Goal: Find specific page/section: Find specific page/section

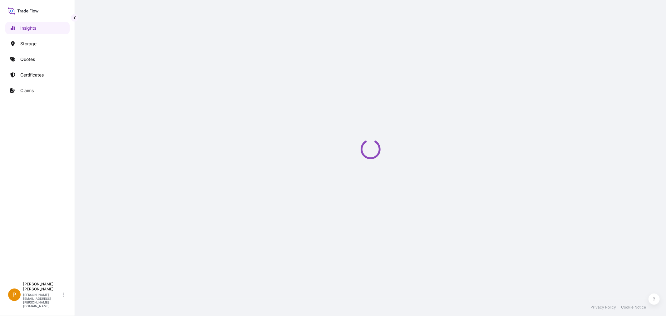
select select "2025"
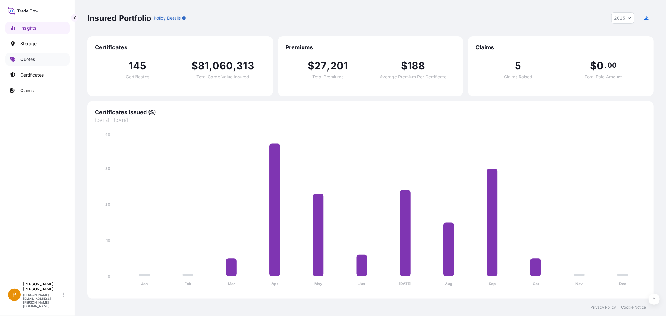
click at [33, 60] on p "Quotes" at bounding box center [27, 59] width 15 height 6
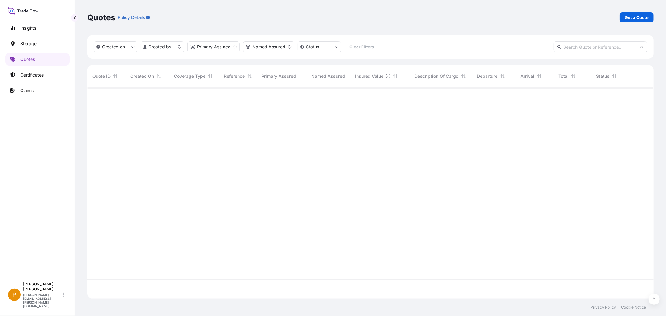
scroll to position [210, 561]
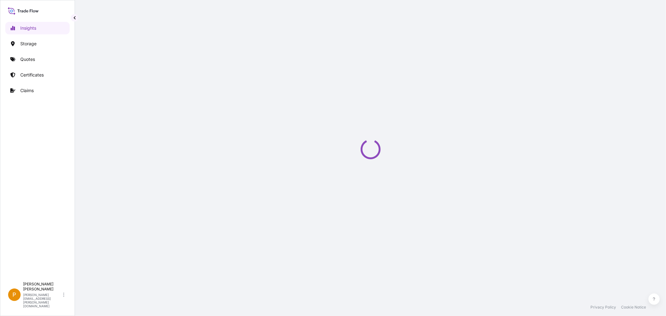
select select "2025"
